Goal: Transaction & Acquisition: Obtain resource

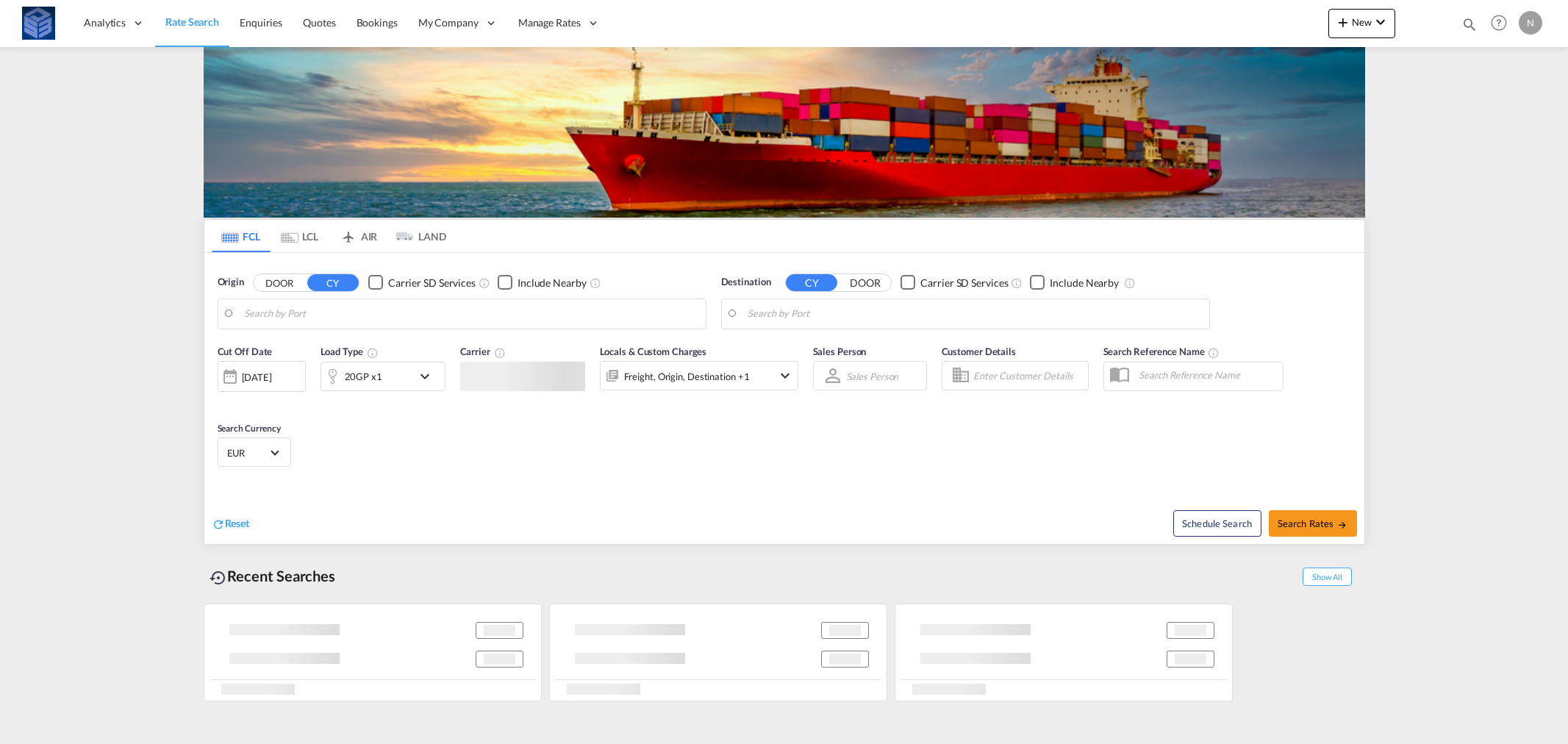
type input "[GEOGRAPHIC_DATA], BEANR"
type input "[GEOGRAPHIC_DATA], [GEOGRAPHIC_DATA]"
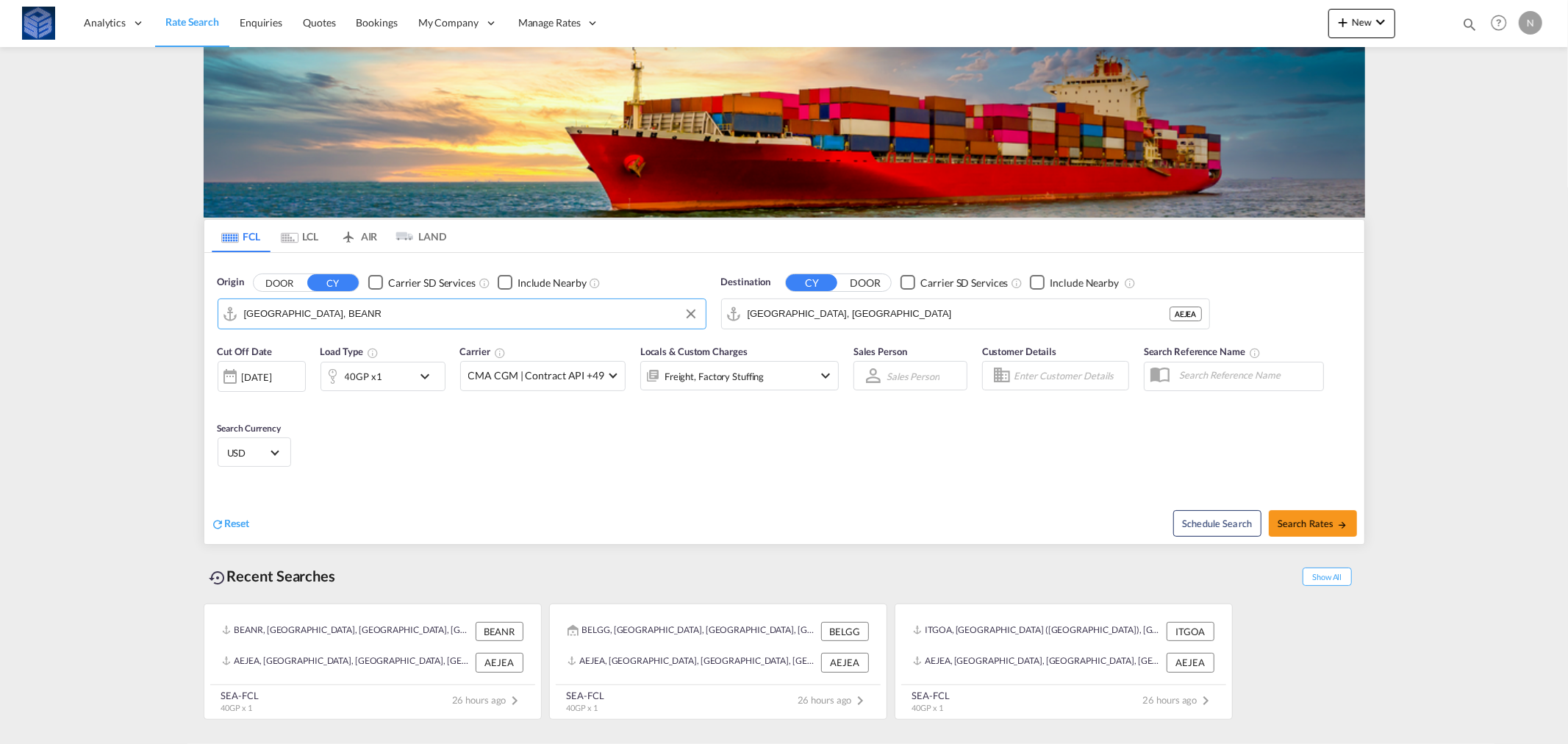
click at [441, 312] on input "[GEOGRAPHIC_DATA], BEANR" at bounding box center [471, 314] width 454 height 22
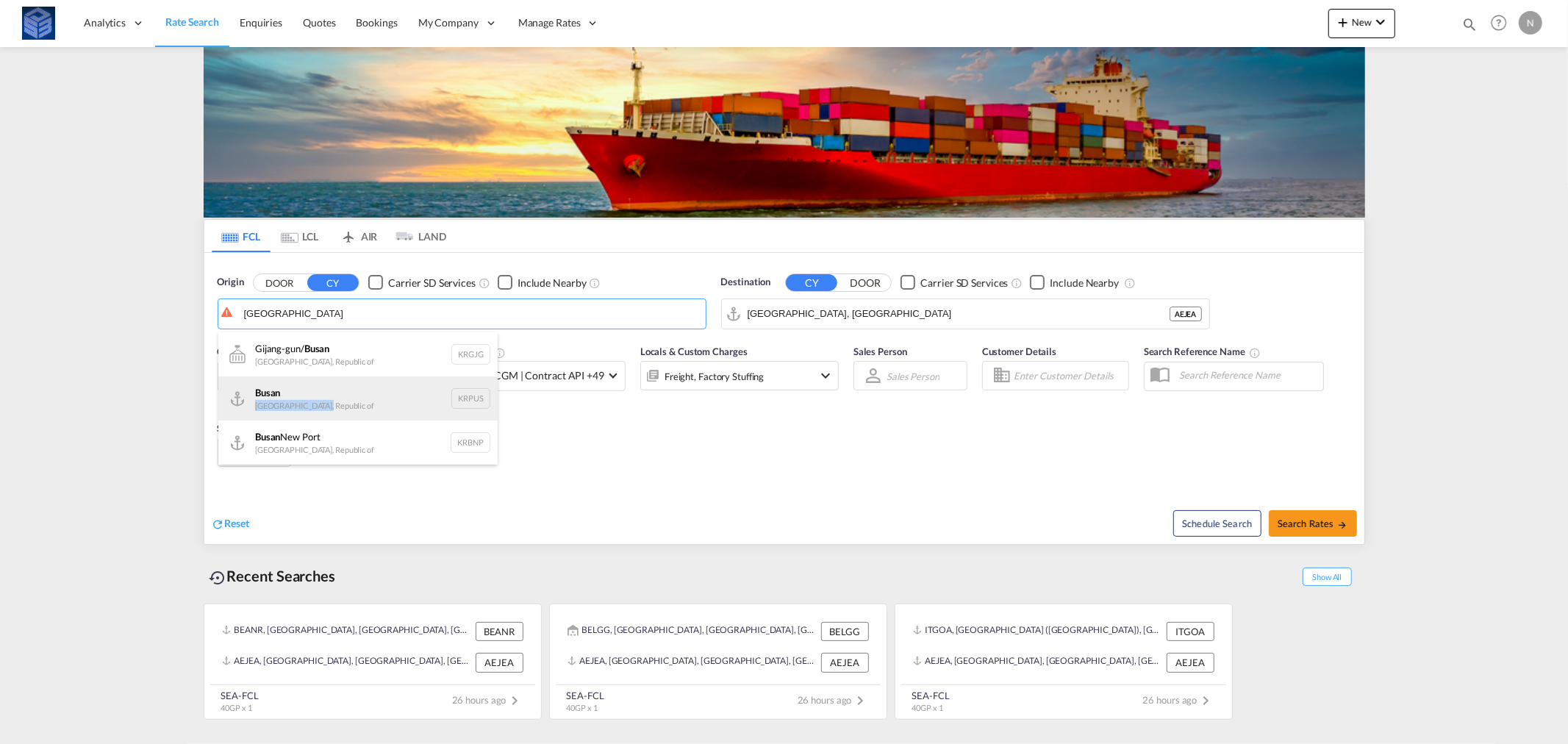
click at [334, 400] on div "Busan Korea, Republic of KRPUS" at bounding box center [358, 399] width 279 height 44
type input "Busan, KRPUS"
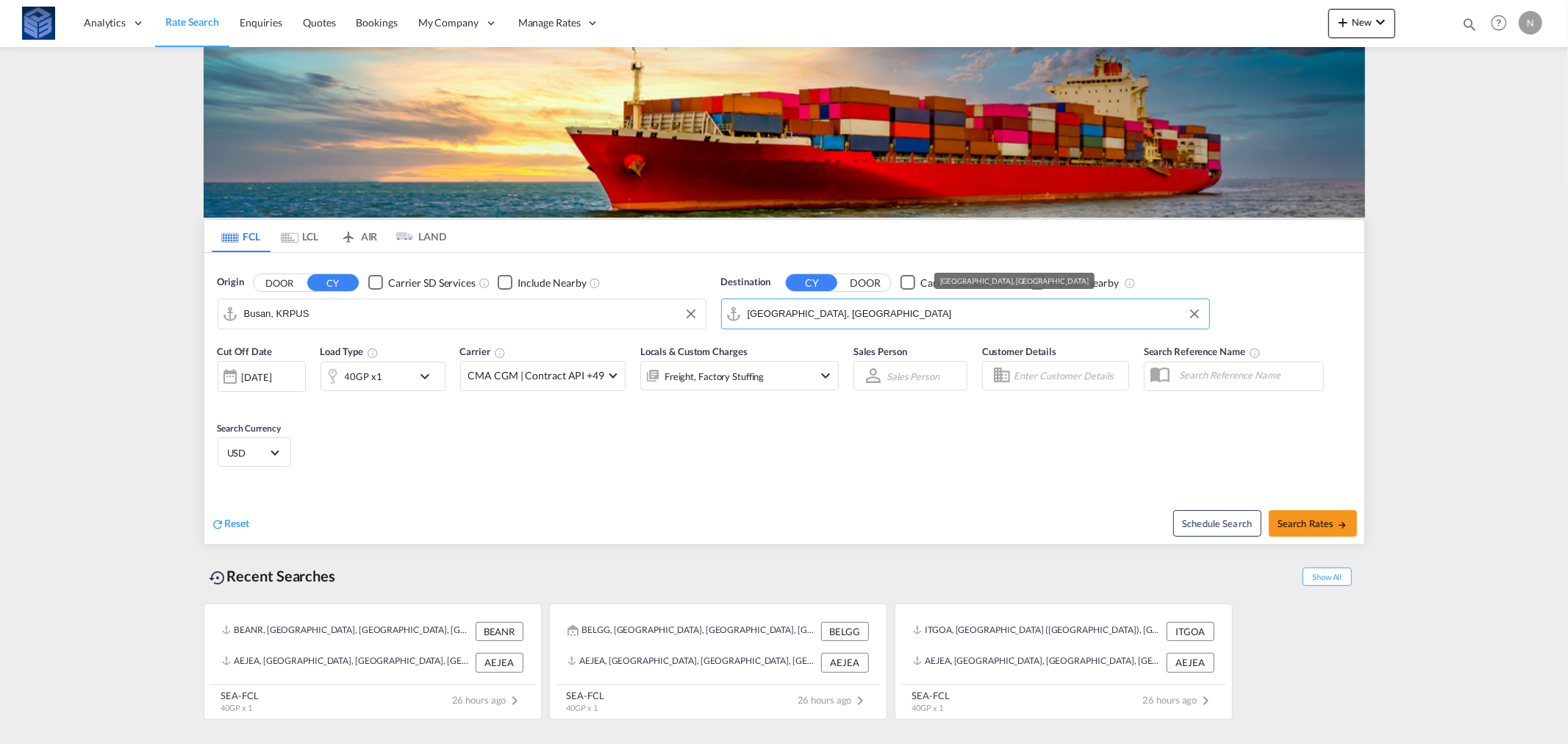
click at [900, 320] on input "[GEOGRAPHIC_DATA], [GEOGRAPHIC_DATA]" at bounding box center [975, 314] width 454 height 22
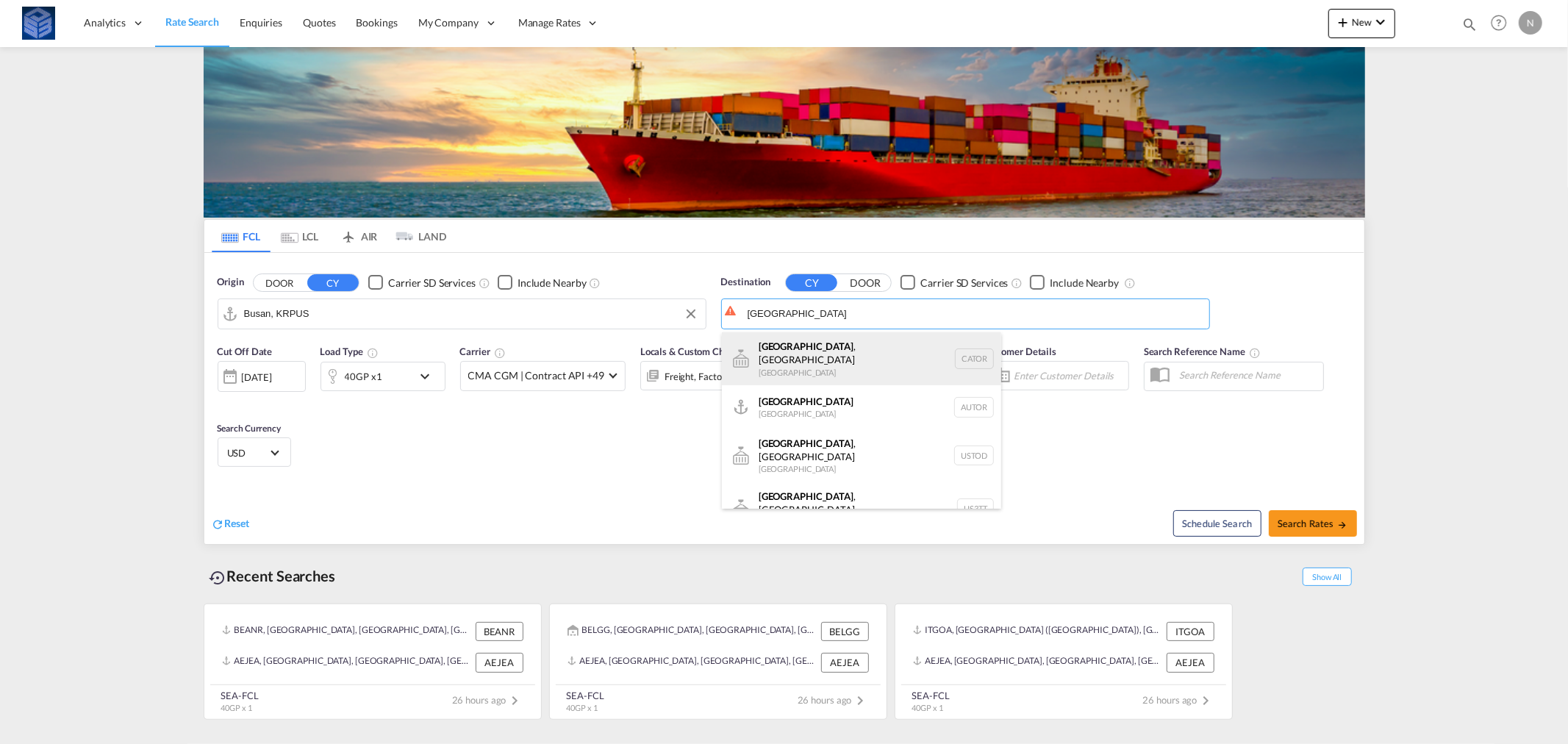
click at [895, 346] on div "[GEOGRAPHIC_DATA] , ON [GEOGRAPHIC_DATA] CATOR" at bounding box center [861, 359] width 279 height 53
type input "[GEOGRAPHIC_DATA], [GEOGRAPHIC_DATA], CATOR"
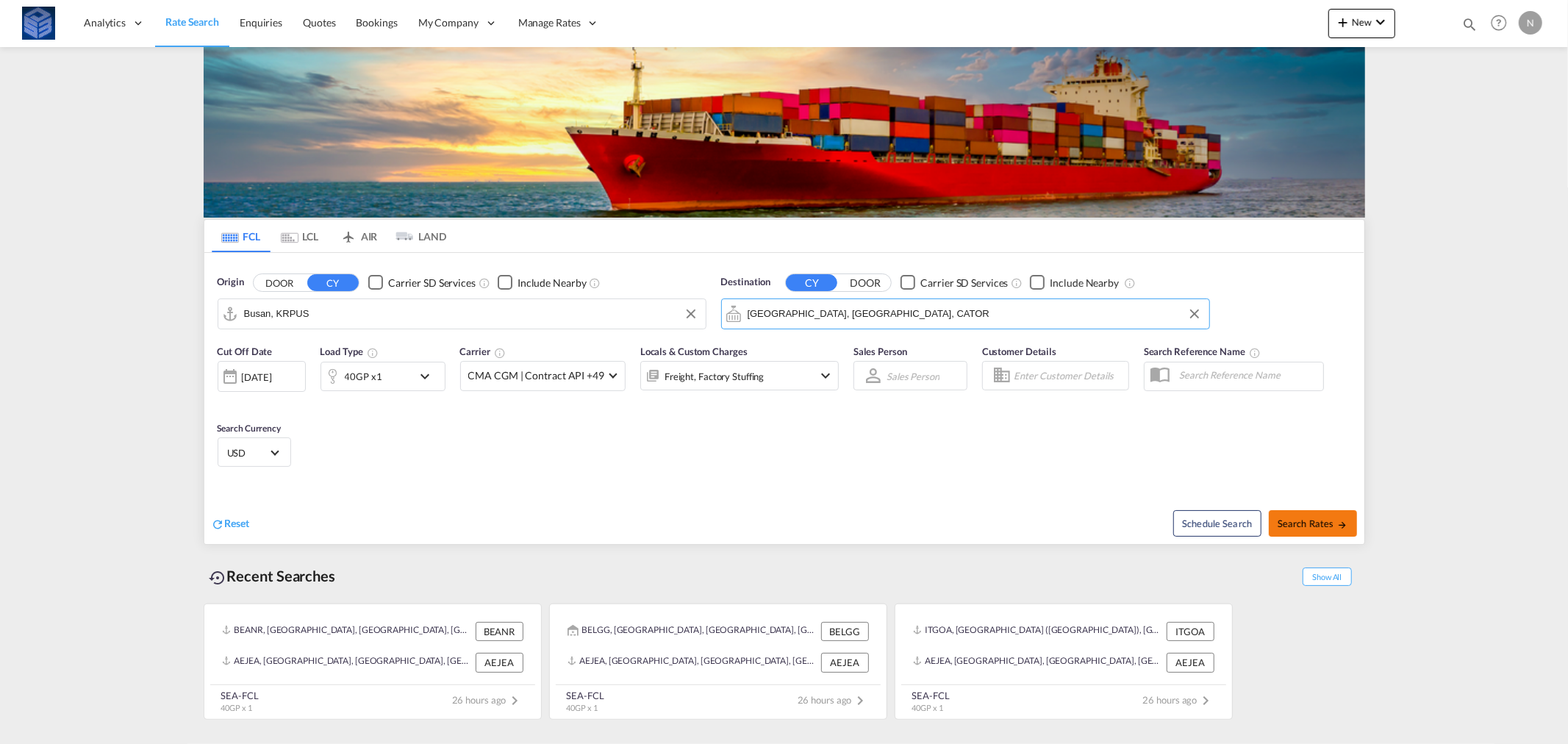
click at [1292, 519] on span "Search Rates" at bounding box center [1313, 523] width 70 height 12
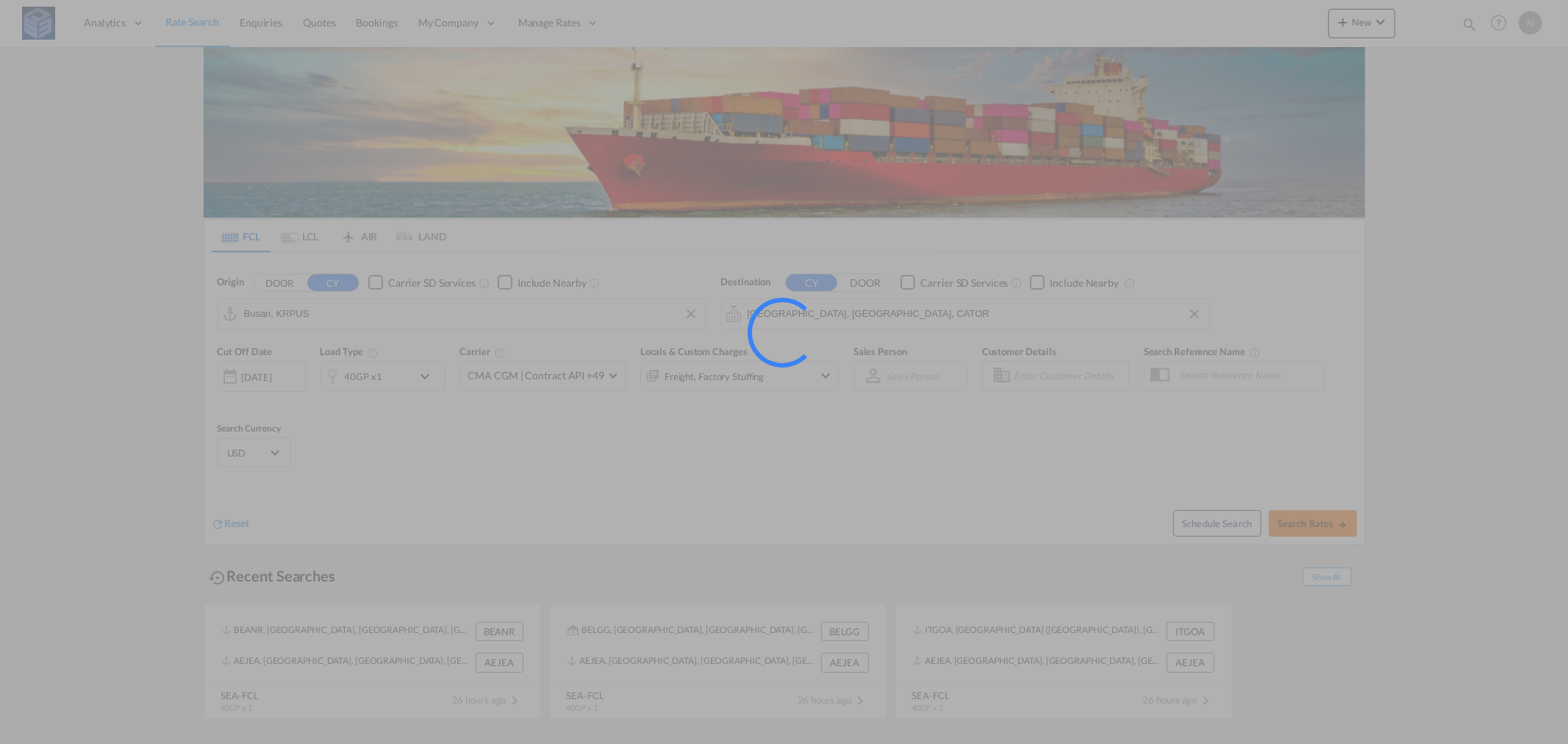
type input "KRPUS to CATOR / [DATE]"
